Goal: Information Seeking & Learning: Check status

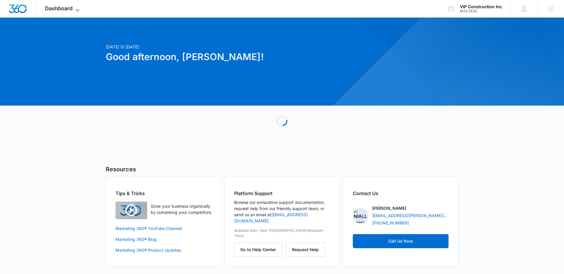
click at [72, 10] on span "Dashboard" at bounding box center [59, 8] width 28 height 6
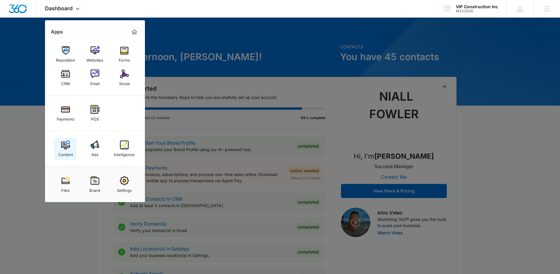
click at [70, 143] on link "Content" at bounding box center [65, 149] width 22 height 22
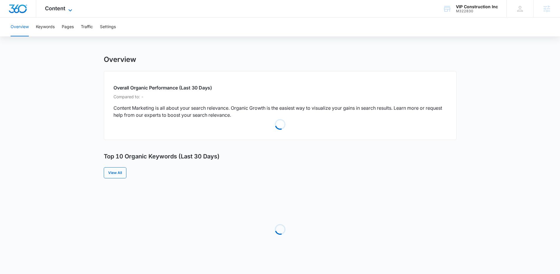
click at [60, 9] on span "Content" at bounding box center [55, 8] width 20 height 6
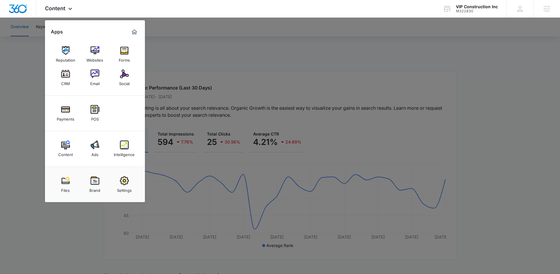
click at [205, 92] on div at bounding box center [280, 137] width 560 height 274
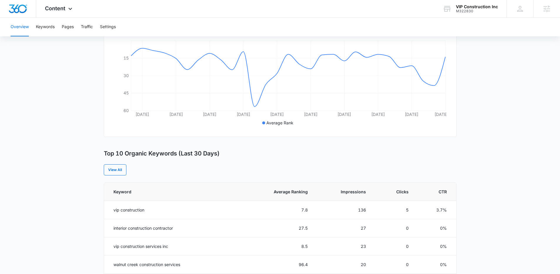
scroll to position [57, 0]
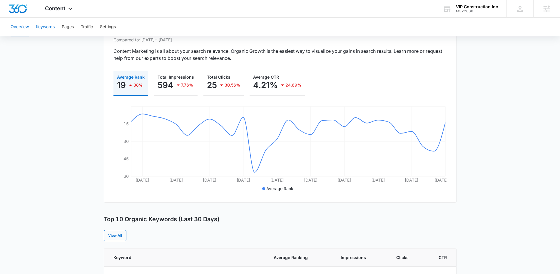
click at [48, 29] on button "Keywords" at bounding box center [45, 27] width 19 height 19
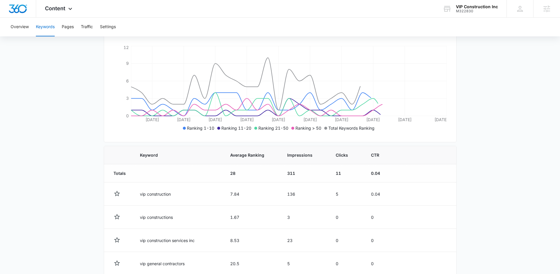
scroll to position [98, 0]
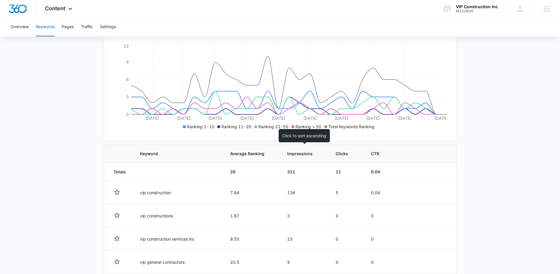
click at [296, 153] on span "Impressions" at bounding box center [300, 154] width 26 height 6
click at [300, 155] on span "Impressions" at bounding box center [300, 154] width 26 height 6
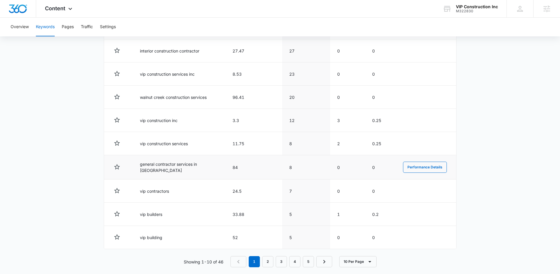
scroll to position [266, 0]
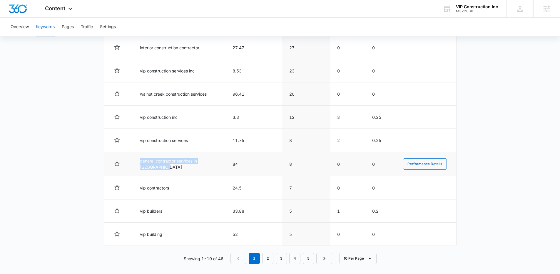
drag, startPoint x: 187, startPoint y: 168, endPoint x: 202, endPoint y: 172, distance: 16.5
click at [202, 172] on td "general contractor services in walnut creek" at bounding box center [179, 164] width 93 height 24
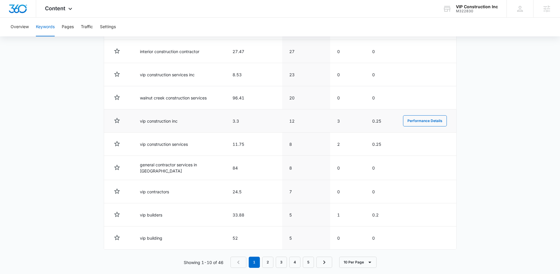
scroll to position [270, 0]
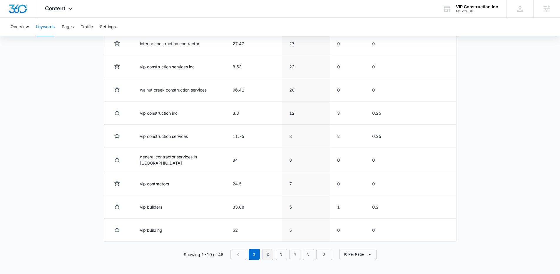
click at [269, 255] on link "2" at bounding box center [267, 254] width 11 height 11
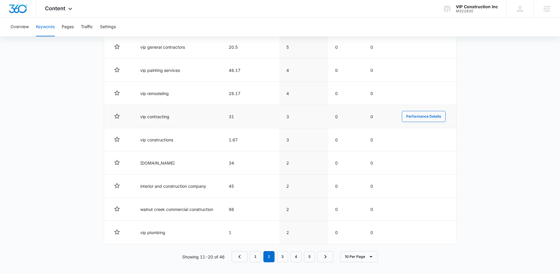
scroll to position [269, 0]
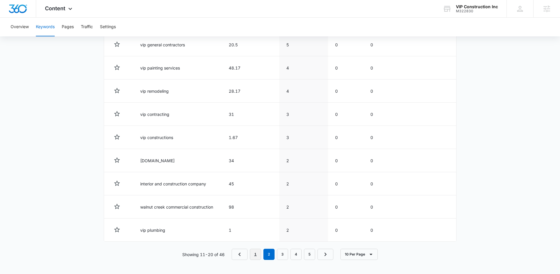
click at [256, 258] on link "1" at bounding box center [255, 254] width 11 height 11
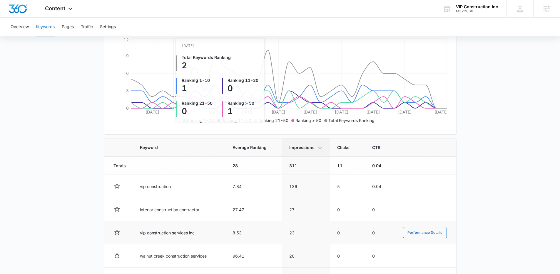
scroll to position [200, 0]
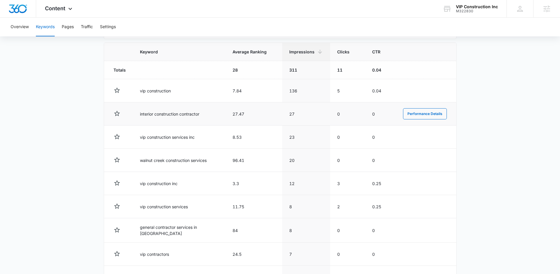
click at [298, 116] on td "27" at bounding box center [306, 114] width 48 height 23
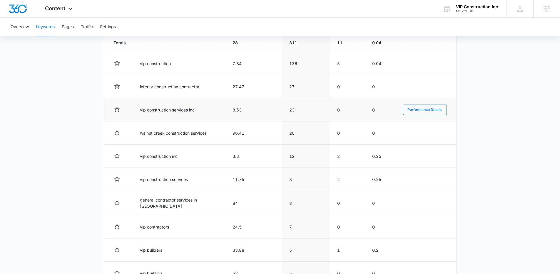
scroll to position [216, 0]
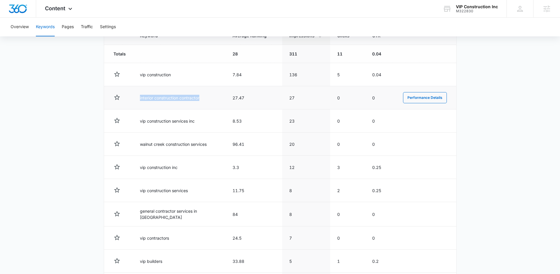
drag, startPoint x: 139, startPoint y: 100, endPoint x: 202, endPoint y: 100, distance: 62.9
click at [202, 100] on td "interior construction contractor" at bounding box center [179, 97] width 93 height 23
drag, startPoint x: 202, startPoint y: 100, endPoint x: 170, endPoint y: 111, distance: 33.7
click at [202, 100] on td "interior construction contractor" at bounding box center [179, 97] width 93 height 23
drag, startPoint x: 243, startPoint y: 96, endPoint x: 224, endPoint y: 97, distance: 19.4
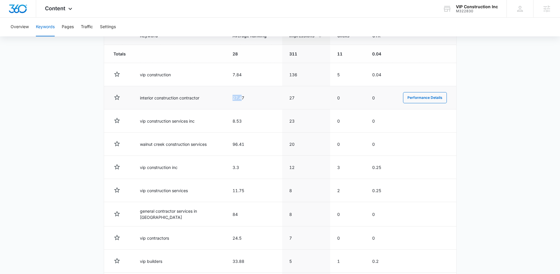
click at [224, 97] on tr "interior construction contractor 27.47 27 0 0 Performance Details" at bounding box center [280, 97] width 352 height 23
click at [224, 97] on td "interior construction contractor" at bounding box center [179, 97] width 93 height 23
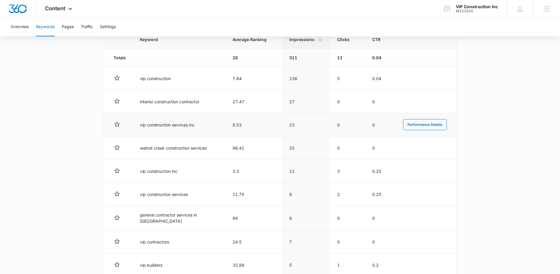
scroll to position [207, 0]
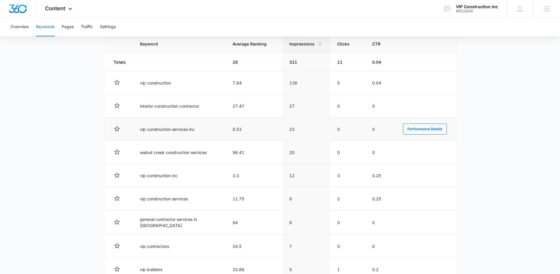
click at [267, 123] on td "8.53" at bounding box center [253, 129] width 57 height 23
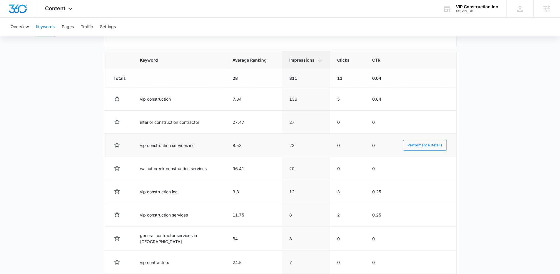
scroll to position [105, 0]
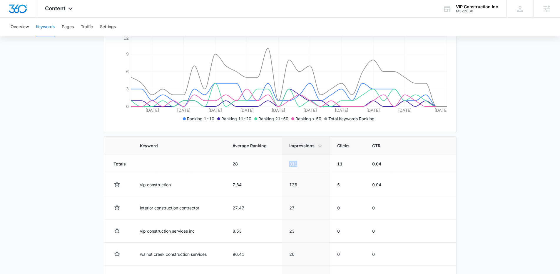
drag, startPoint x: 298, startPoint y: 164, endPoint x: 280, endPoint y: 163, distance: 18.5
click at [280, 163] on tr "Totals 28 311 11 0.04" at bounding box center [280, 164] width 352 height 18
click at [280, 163] on td "28" at bounding box center [253, 164] width 57 height 18
click at [284, 165] on td "311" at bounding box center [306, 164] width 48 height 18
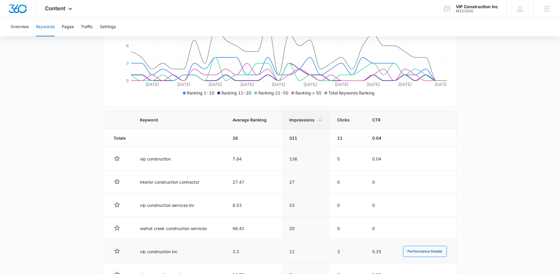
scroll to position [208, 0]
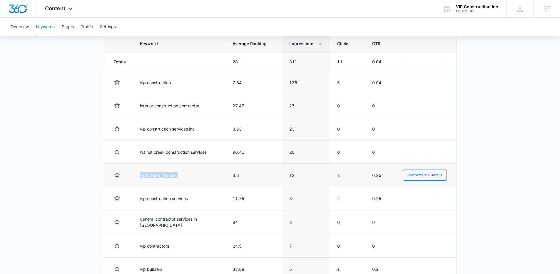
drag, startPoint x: 137, startPoint y: 176, endPoint x: 187, endPoint y: 175, distance: 50.5
click at [187, 175] on td "vip construction inc" at bounding box center [179, 175] width 93 height 23
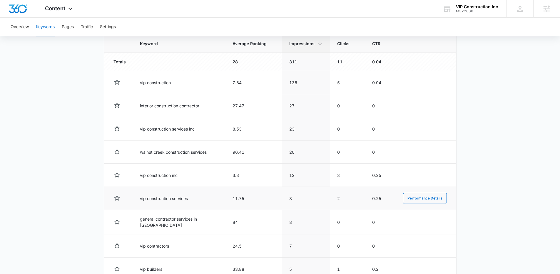
scroll to position [209, 0]
drag, startPoint x: 137, startPoint y: 200, endPoint x: 180, endPoint y: 200, distance: 42.6
click at [180, 200] on td "vip construction services" at bounding box center [179, 197] width 93 height 23
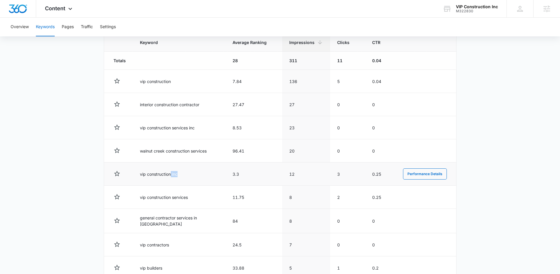
drag, startPoint x: 137, startPoint y: 182, endPoint x: 167, endPoint y: 174, distance: 30.5
click at [170, 176] on td "vip construction inc" at bounding box center [179, 174] width 93 height 23
click at [167, 174] on td "vip construction inc" at bounding box center [179, 174] width 93 height 23
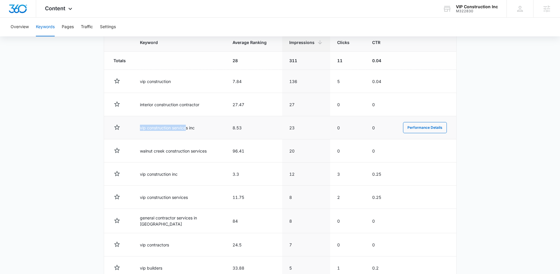
drag, startPoint x: 139, startPoint y: 116, endPoint x: 186, endPoint y: 127, distance: 47.6
click at [186, 127] on td "vip construction services inc" at bounding box center [179, 127] width 93 height 23
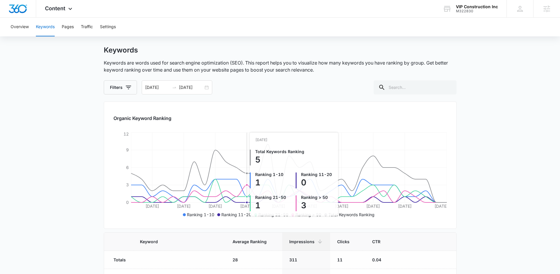
scroll to position [0, 0]
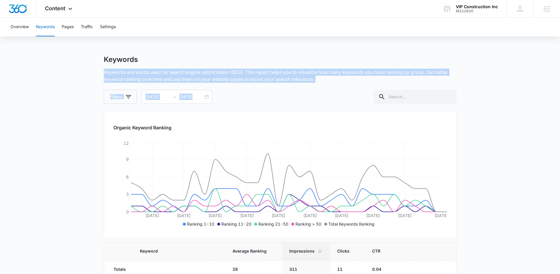
drag, startPoint x: 93, startPoint y: 74, endPoint x: 341, endPoint y: 83, distance: 247.9
click at [341, 83] on div "Keywords Keywords are words used for search engine optimization (SEO). This rep…" at bounding box center [280, 79] width 353 height 49
drag, startPoint x: 310, startPoint y: 80, endPoint x: 69, endPoint y: 60, distance: 241.2
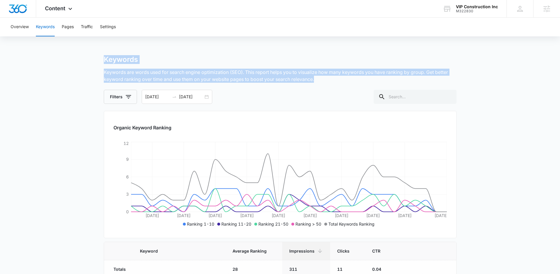
drag, startPoint x: 66, startPoint y: 62, endPoint x: 356, endPoint y: 81, distance: 290.1
click at [356, 81] on p "Keywords are words used for search engine optimization (SEO). This report helps…" at bounding box center [280, 76] width 353 height 14
drag, startPoint x: 315, startPoint y: 65, endPoint x: 334, endPoint y: 82, distance: 25.8
click at [334, 82] on div "Keywords Keywords are words used for search engine optimization (SEO). This rep…" at bounding box center [280, 79] width 353 height 49
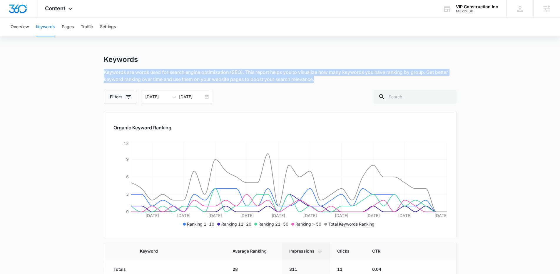
click at [334, 82] on p "Keywords are words used for search engine optimization (SEO). This report helps…" at bounding box center [280, 76] width 353 height 14
drag, startPoint x: 336, startPoint y: 82, endPoint x: 82, endPoint y: 58, distance: 255.4
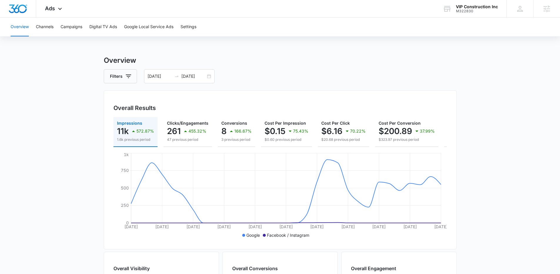
click at [31, 181] on main "Overview Filters 08/05/2025 09/04/2025 Overall Results Impressions 11k 572.87% …" at bounding box center [280, 266] width 560 height 422
click at [52, 154] on main "Overview Filters 08/05/2025 09/04/2025 Overall Results Impressions 11k 572.87% …" at bounding box center [280, 266] width 560 height 422
click at [67, 158] on main "Overview Filters 08/05/2025 09/04/2025 Overall Results Impressions 11k 572.87% …" at bounding box center [280, 266] width 560 height 422
click at [465, 176] on main "Overview Filters 08/05/2025 09/04/2025 Overall Results Impressions 11k 572.87% …" at bounding box center [280, 266] width 560 height 422
click at [89, 150] on main "Overview Filters 08/05/2025 09/04/2025 Overall Results Impressions 11k 572.87% …" at bounding box center [280, 266] width 560 height 422
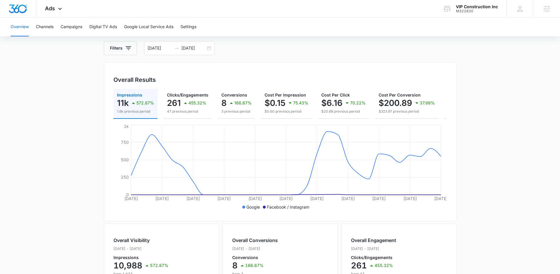
scroll to position [52, 0]
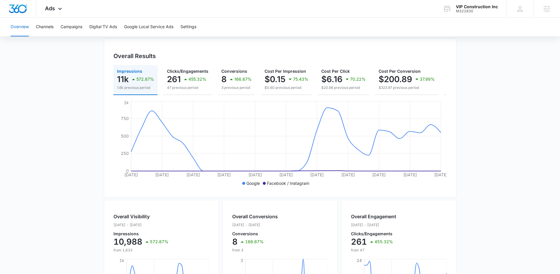
click at [471, 154] on main "Overview Filters 08/05/2025 09/04/2025 Overall Results Impressions 11k 572.87% …" at bounding box center [280, 214] width 560 height 422
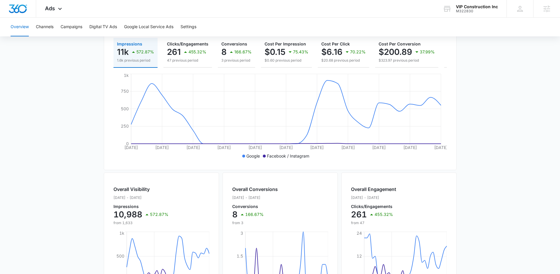
scroll to position [0, 0]
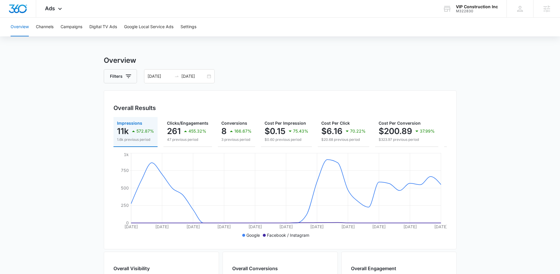
click at [471, 150] on main "Overview Filters 08/05/2025 09/04/2025 Overall Results Impressions 11k 572.87% …" at bounding box center [280, 266] width 560 height 422
click at [453, 145] on div "Overall Results Impressions 11k 572.87% 1.6k previous period Clicks/Engagements…" at bounding box center [280, 169] width 353 height 159
click at [454, 136] on div "Overall Results Impressions 11k 572.87% 1.6k previous period Clicks/Engagements…" at bounding box center [280, 169] width 353 height 159
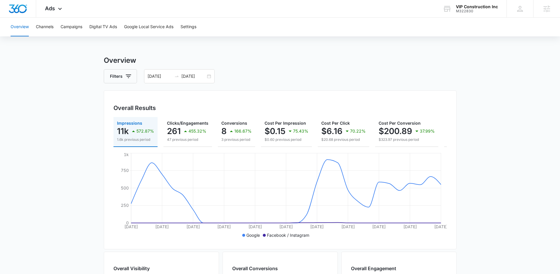
click at [100, 151] on main "Overview Filters 08/05/2025 09/04/2025 Overall Results Impressions 11k 572.87% …" at bounding box center [280, 266] width 560 height 422
click at [98, 149] on main "Overview Filters 08/05/2025 09/04/2025 Overall Results Impressions 11k 572.87% …" at bounding box center [280, 266] width 560 height 422
click at [174, 44] on div "Overview Channels Campaigns Digital TV Ads Google Local Service Ads Settings Ov…" at bounding box center [280, 248] width 560 height 460
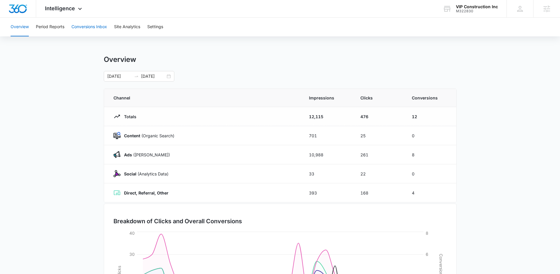
click at [86, 21] on button "Conversions Inbox" at bounding box center [89, 27] width 36 height 19
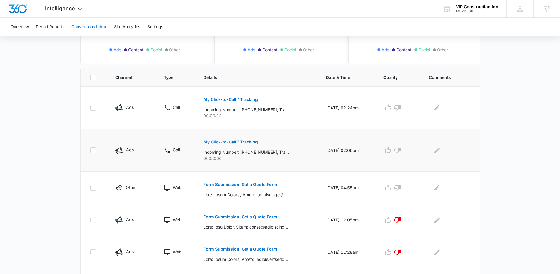
scroll to position [103, 0]
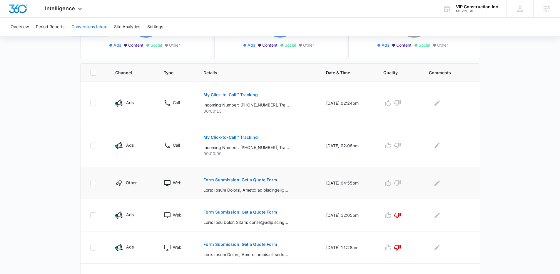
click at [239, 183] on button "Form Submission: Get a Quote Form" at bounding box center [240, 180] width 74 height 14
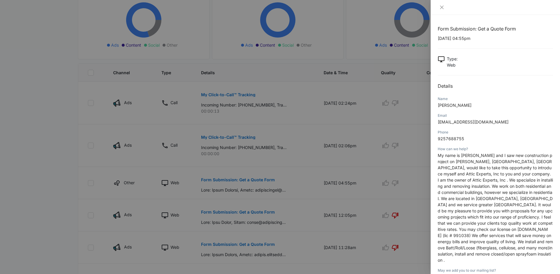
drag, startPoint x: 468, startPoint y: 157, endPoint x: 490, endPoint y: 204, distance: 52.3
click at [490, 204] on span "My name is Damir Akhunov and I saw new construction project on Harmil Ln, San J…" at bounding box center [495, 208] width 115 height 110
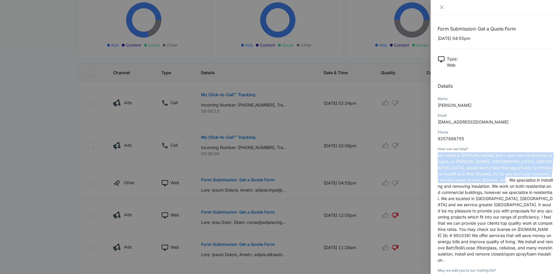
drag, startPoint x: 476, startPoint y: 150, endPoint x: 492, endPoint y: 183, distance: 36.7
click at [492, 183] on div "How can we help? My name is Damir Akhunov and I saw new construction project on…" at bounding box center [495, 207] width 115 height 122
click at [492, 183] on p "My name is Damir Akhunov and I saw new construction project on Harmil Ln, San J…" at bounding box center [495, 207] width 115 height 111
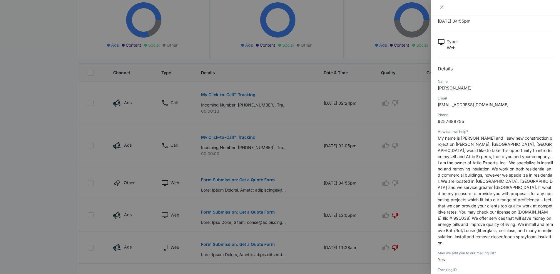
scroll to position [21, 0]
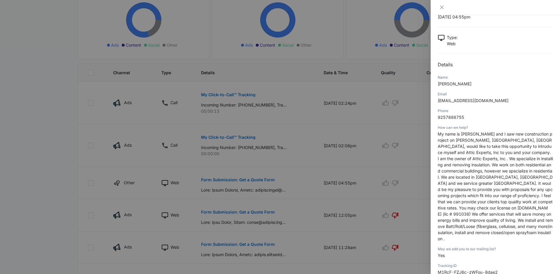
click at [424, 181] on div at bounding box center [280, 137] width 560 height 274
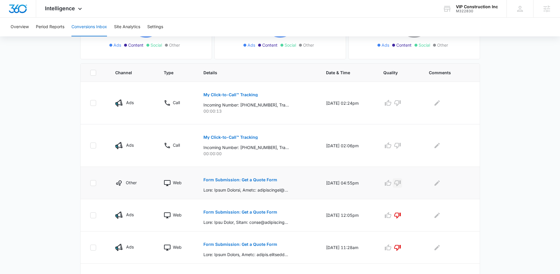
click at [400, 185] on icon "button" at bounding box center [397, 184] width 6 height 6
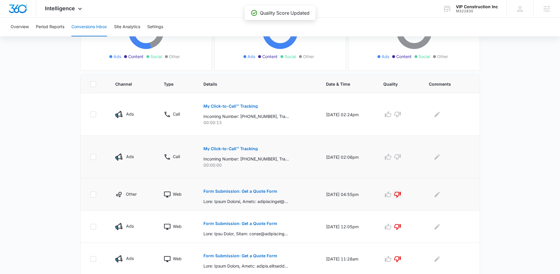
scroll to position [73, 0]
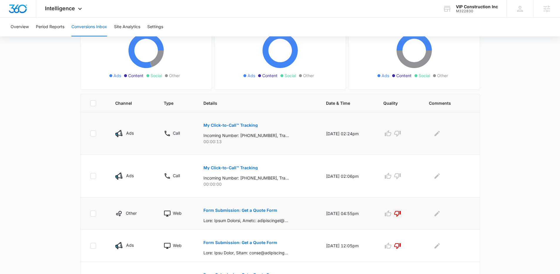
click at [232, 129] on button "My Click-to-Call™ Tracking" at bounding box center [230, 125] width 54 height 14
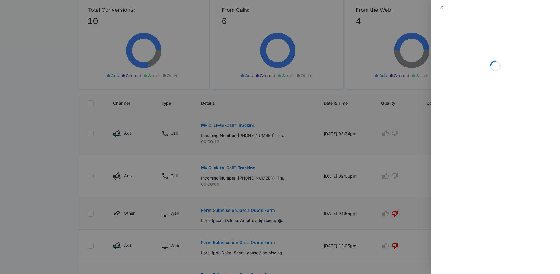
click at [232, 129] on div at bounding box center [280, 137] width 560 height 274
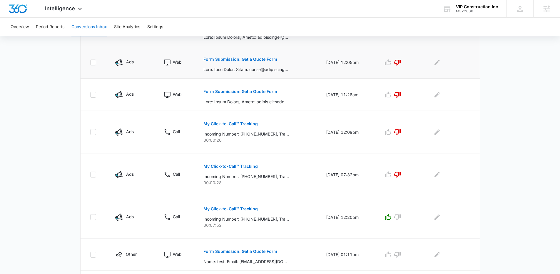
scroll to position [190, 0]
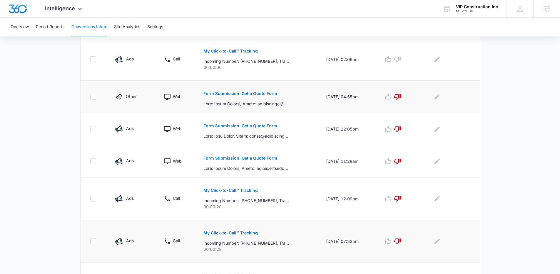
click at [233, 237] on button "My Click-to-Call™ Tracking" at bounding box center [230, 233] width 54 height 14
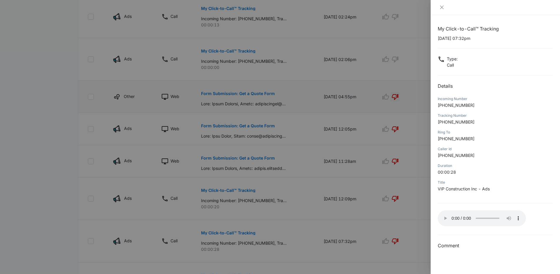
click at [394, 184] on div at bounding box center [280, 137] width 560 height 274
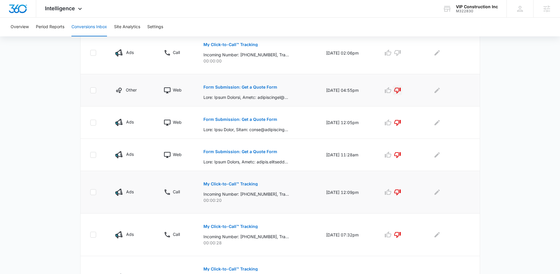
scroll to position [199, 0]
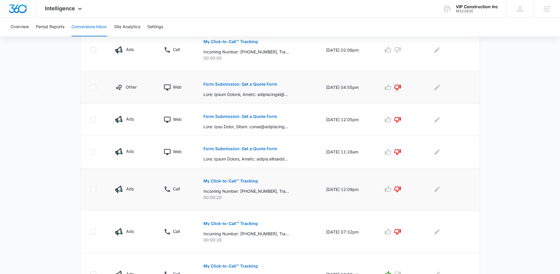
click at [249, 180] on p "My Click-to-Call™ Tracking" at bounding box center [230, 181] width 54 height 4
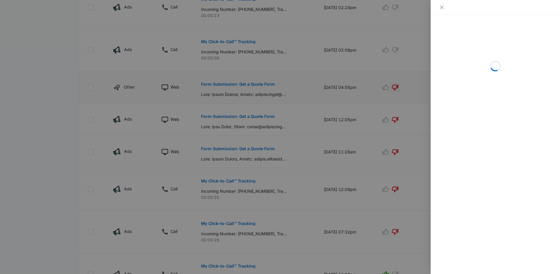
click at [285, 168] on div at bounding box center [280, 137] width 560 height 274
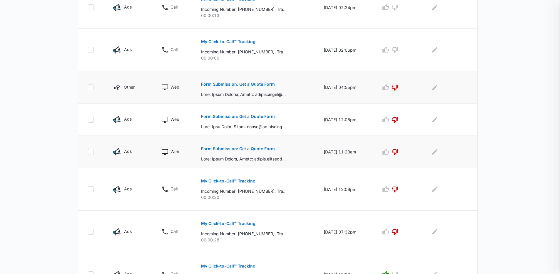
click at [245, 149] on p "Form Submission: Get a Quote Form" at bounding box center [238, 149] width 74 height 4
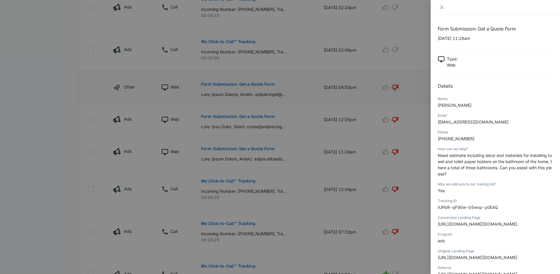
drag, startPoint x: 455, startPoint y: 156, endPoint x: 463, endPoint y: 172, distance: 17.6
click at [463, 172] on p "Need estimate including labor and materials for installing towel and toilet pap…" at bounding box center [495, 164] width 115 height 25
drag, startPoint x: 273, startPoint y: 130, endPoint x: 242, endPoint y: 129, distance: 30.9
click at [273, 130] on div at bounding box center [280, 137] width 560 height 274
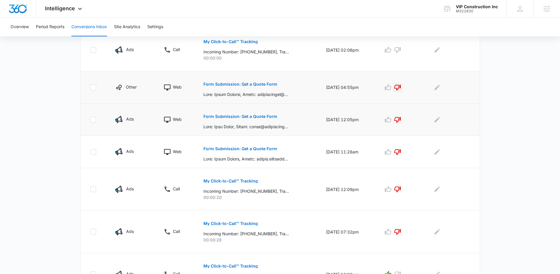
click at [232, 119] on button "Form Submission: Get a Quote Form" at bounding box center [240, 117] width 74 height 14
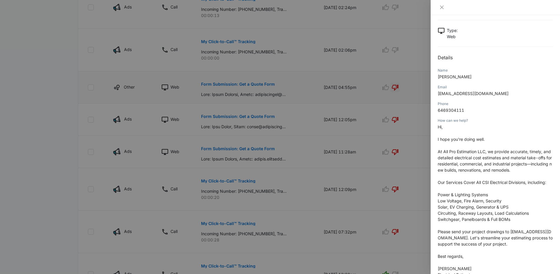
scroll to position [32, 0]
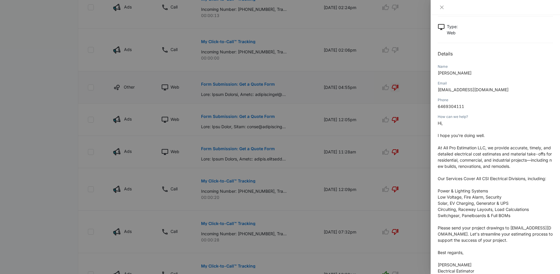
click at [345, 139] on div at bounding box center [280, 137] width 560 height 274
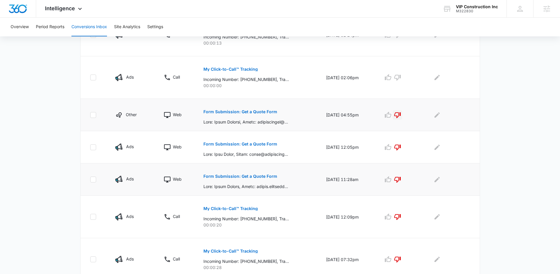
scroll to position [171, 0]
click at [239, 175] on p "Form Submission: Get a Quote Form" at bounding box center [240, 177] width 74 height 4
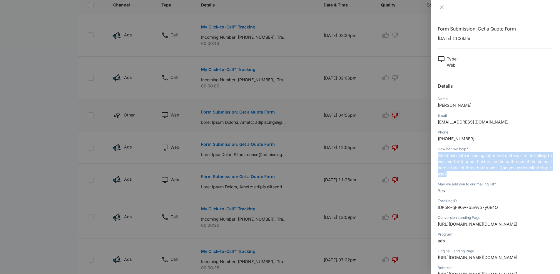
drag, startPoint x: 477, startPoint y: 168, endPoint x: 490, endPoint y: 173, distance: 14.4
click at [490, 173] on p "Need estimate including labor and materials for installing towel and toilet pap…" at bounding box center [495, 164] width 115 height 25
drag, startPoint x: 490, startPoint y: 173, endPoint x: 440, endPoint y: 158, distance: 52.7
click at [440, 158] on p "Need estimate including labor and materials for installing towel and toilet pap…" at bounding box center [495, 164] width 115 height 25
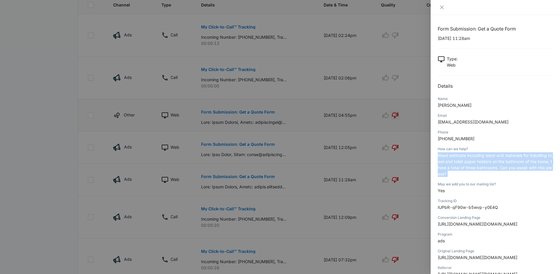
click at [440, 158] on p "Need estimate including labor and materials for installing towel and toilet pap…" at bounding box center [495, 164] width 115 height 25
drag, startPoint x: 440, startPoint y: 158, endPoint x: 475, endPoint y: 174, distance: 38.3
click at [475, 174] on p "Need estimate including labor and materials for installing towel and toilet pap…" at bounding box center [495, 164] width 115 height 25
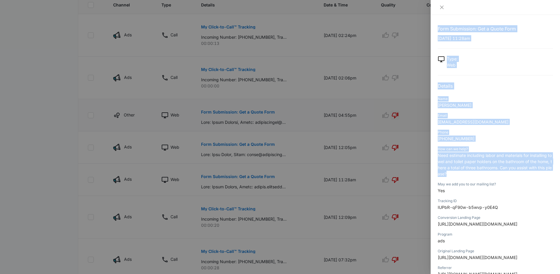
drag, startPoint x: 439, startPoint y: 162, endPoint x: 430, endPoint y: 154, distance: 12.3
click at [430, 154] on div "Form Submission: Get a Quote Form 08/26/2025 at 11:28am Type : Web Details Name…" at bounding box center [280, 137] width 560 height 274
click at [442, 155] on span "Need estimate including labor and materials for installing towel and toilet pap…" at bounding box center [495, 165] width 114 height 24
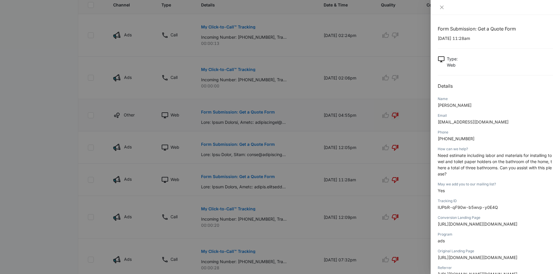
click at [303, 160] on div at bounding box center [280, 137] width 560 height 274
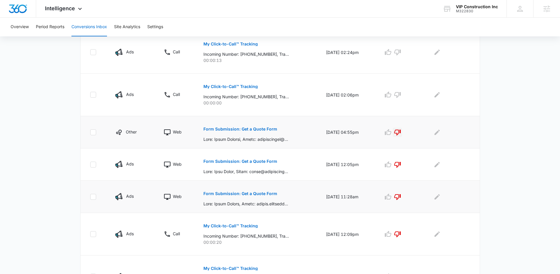
scroll to position [128, 0]
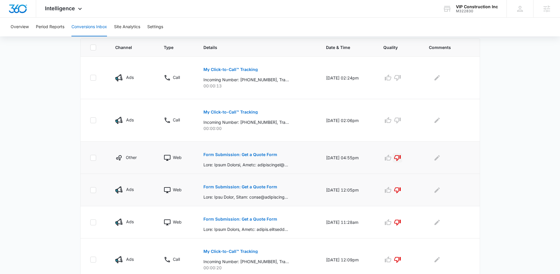
click at [252, 190] on button "Form Submission: Get a Quote Form" at bounding box center [240, 187] width 74 height 14
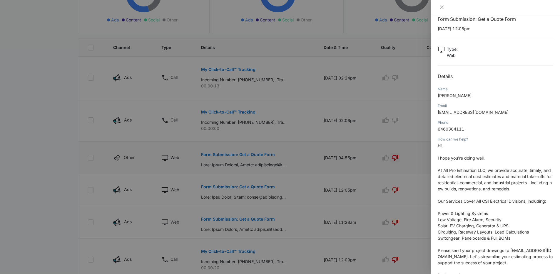
scroll to position [17, 0]
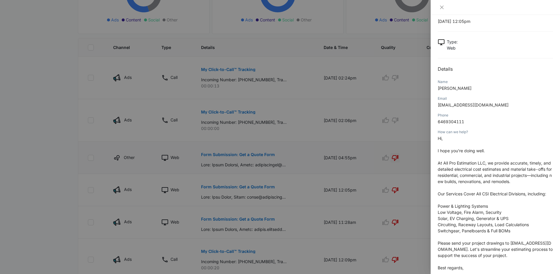
click at [177, 165] on div at bounding box center [280, 137] width 560 height 274
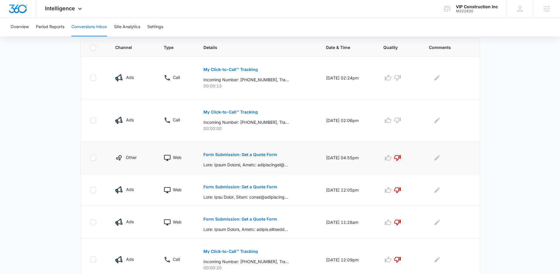
click at [233, 157] on button "Form Submission: Get a Quote Form" at bounding box center [240, 155] width 74 height 14
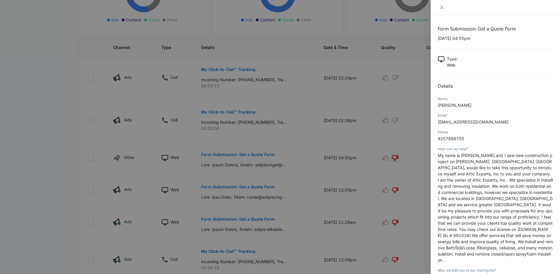
click at [313, 158] on div at bounding box center [280, 137] width 560 height 274
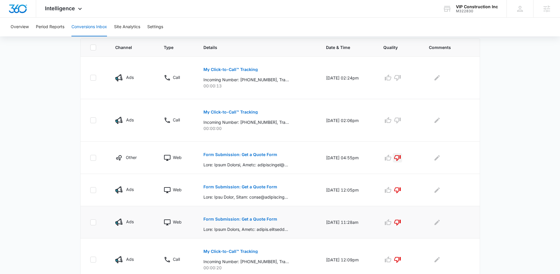
click at [237, 219] on p "Form Submission: Get a Quote Form" at bounding box center [240, 219] width 74 height 4
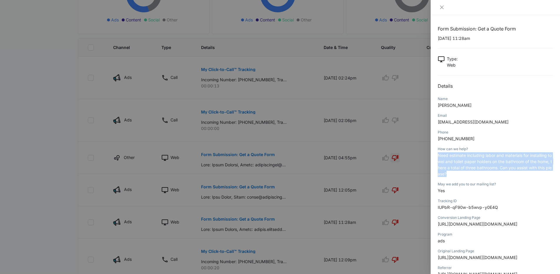
drag, startPoint x: 471, startPoint y: 174, endPoint x: 436, endPoint y: 155, distance: 40.4
click at [436, 155] on div "Form Submission: Get a Quote Form 08/26/2025 at 11:28am Type : Web Details Name…" at bounding box center [494, 144] width 129 height 259
drag, startPoint x: 436, startPoint y: 155, endPoint x: 482, endPoint y: 175, distance: 50.5
click at [482, 175] on div "Form Submission: Get a Quote Form 08/26/2025 at 11:28am Type : Web Details Name…" at bounding box center [494, 144] width 129 height 259
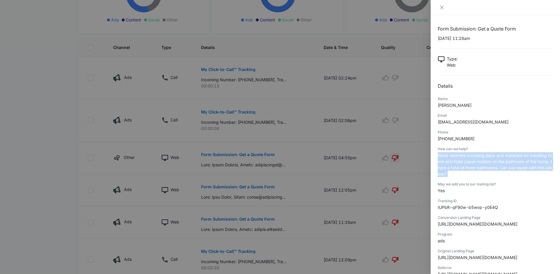
click at [482, 175] on p "Need estimate including labor and materials for installing towel and toilet pap…" at bounding box center [495, 164] width 115 height 25
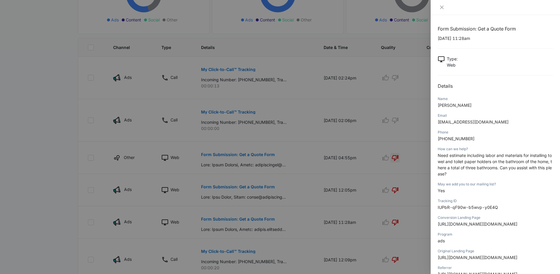
click at [458, 152] on div "How can we help?" at bounding box center [495, 149] width 115 height 5
click at [389, 136] on div at bounding box center [280, 137] width 560 height 274
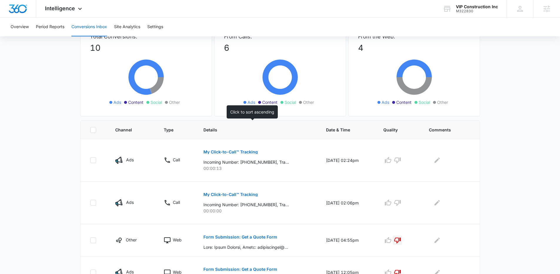
scroll to position [35, 0]
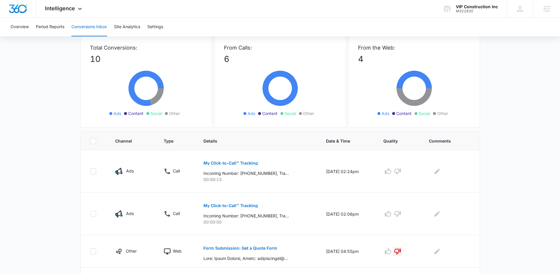
click at [342, 68] on div "From Calls: 6 Ads Content Social Other" at bounding box center [280, 79] width 132 height 97
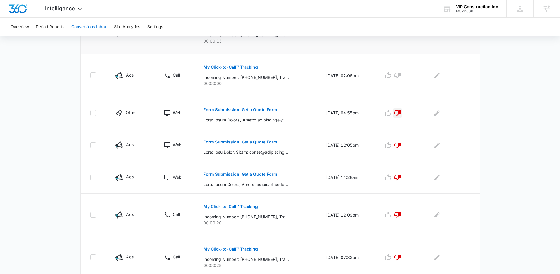
scroll to position [0, 0]
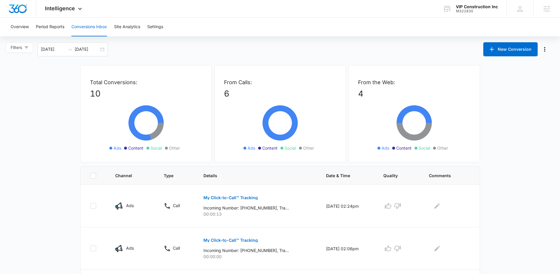
click at [172, 50] on div "Filters 08/06/2025 09/05/2025 New Conversion" at bounding box center [280, 49] width 560 height 14
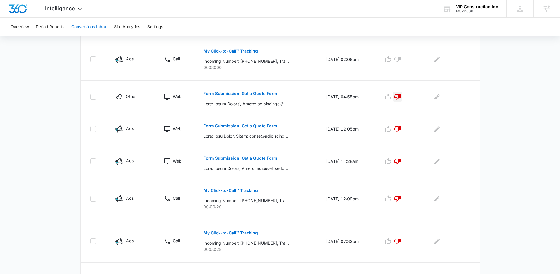
click at [62, 129] on main "Filters 08/06/2025 09/05/2025 New Conversion Total Conversions: 10 Ads Content …" at bounding box center [280, 123] width 560 height 541
click at [62, 128] on main "Filters 08/06/2025 09/05/2025 New Conversion Total Conversions: 10 Ads Content …" at bounding box center [280, 123] width 560 height 541
click at [57, 130] on main "Filters 08/06/2025 09/05/2025 New Conversion Total Conversions: 10 Ads Content …" at bounding box center [280, 123] width 560 height 541
click at [56, 129] on main "Filters 08/06/2025 09/05/2025 New Conversion Total Conversions: 10 Ads Content …" at bounding box center [280, 123] width 560 height 541
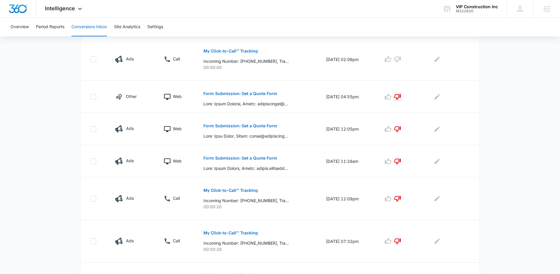
click at [56, 129] on main "Filters 08/06/2025 09/05/2025 New Conversion Total Conversions: 10 Ads Content …" at bounding box center [280, 123] width 560 height 541
click at [56, 130] on main "Filters 08/06/2025 09/05/2025 New Conversion Total Conversions: 10 Ads Content …" at bounding box center [280, 123] width 560 height 541
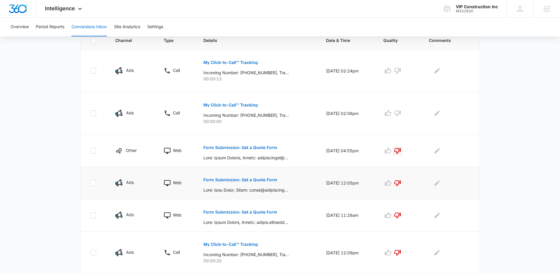
scroll to position [0, 0]
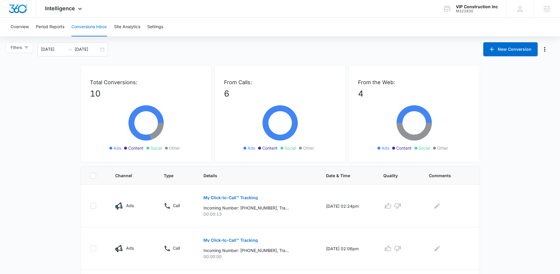
click at [267, 32] on div "Overview Period Reports Conversions Inbox Site Analytics Settings" at bounding box center [280, 27] width 546 height 19
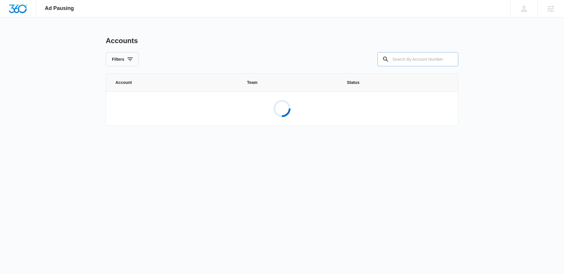
click at [415, 59] on input "text" at bounding box center [418, 59] width 81 height 14
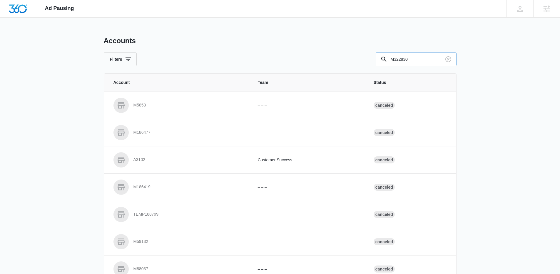
type input "M322830"
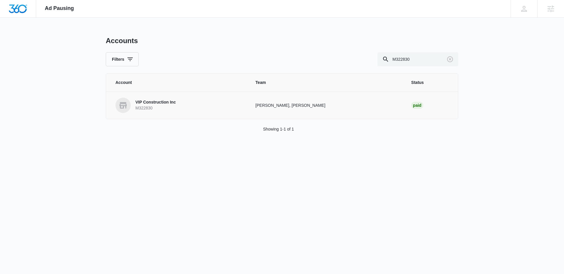
click at [150, 107] on p "M322830" at bounding box center [155, 108] width 40 height 6
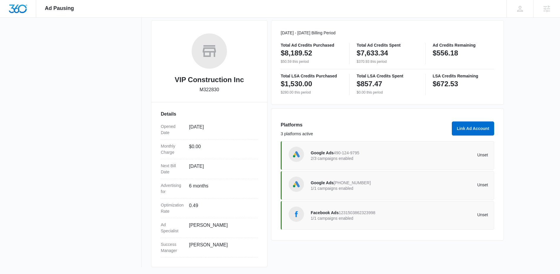
scroll to position [79, 0]
click at [341, 213] on span "1231503862323998" at bounding box center [356, 212] width 37 height 5
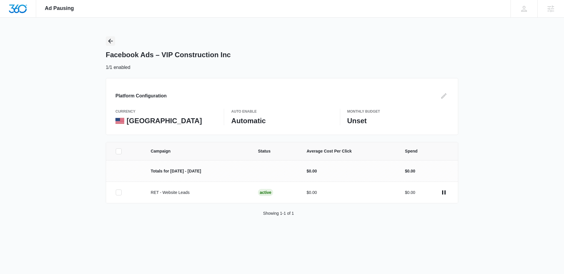
click at [110, 42] on icon "Back" at bounding box center [110, 41] width 5 height 5
